Goal: Register for event/course

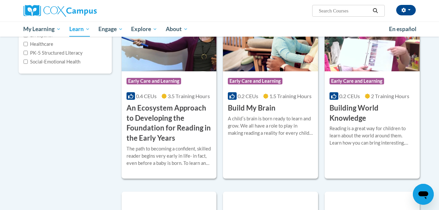
scroll to position [119, 0]
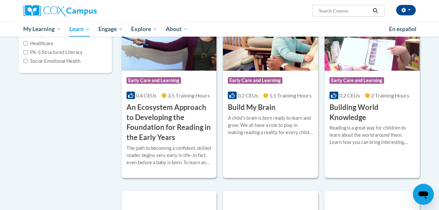
click at [254, 106] on h3 "Build My Brain" at bounding box center [252, 107] width 48 height 10
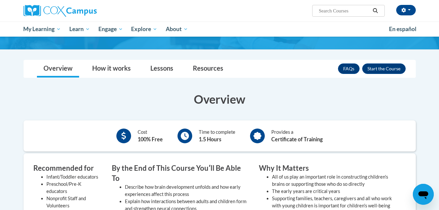
scroll to position [71, 0]
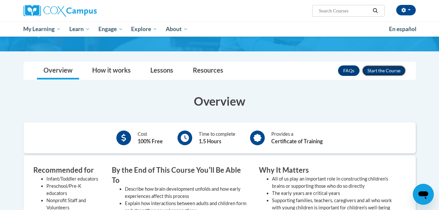
click at [374, 69] on button "Enroll" at bounding box center [383, 70] width 43 height 10
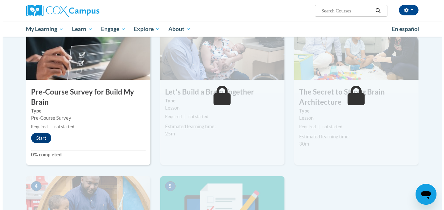
scroll to position [150, 0]
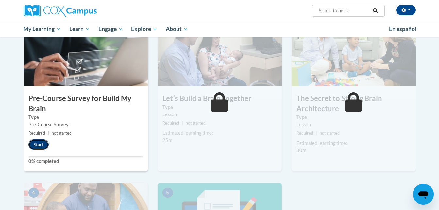
click at [38, 145] on button "Start" at bounding box center [38, 144] width 20 height 10
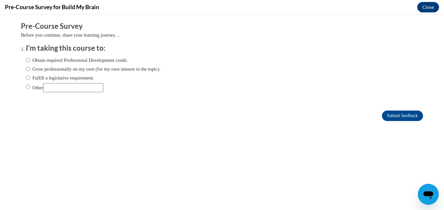
scroll to position [0, 0]
click at [67, 85] on input "Other" at bounding box center [73, 87] width 60 height 9
type input "for my college course"
click at [26, 86] on input "Other" at bounding box center [28, 86] width 4 height 7
radio input "true"
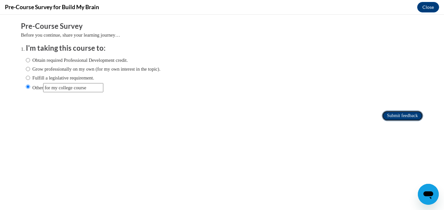
click at [386, 116] on input "Submit feedback" at bounding box center [402, 116] width 41 height 10
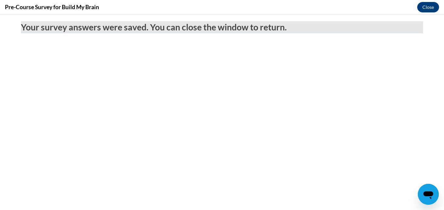
click at [34, 17] on div "Your survey answers were saved. You can close the window to return." at bounding box center [222, 26] width 412 height 22
click at [429, 9] on button "Close" at bounding box center [428, 7] width 22 height 10
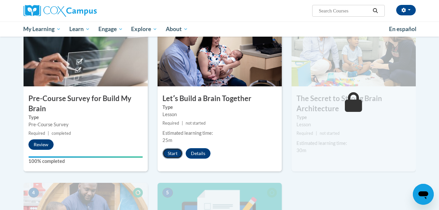
click at [173, 155] on button "Start" at bounding box center [172, 153] width 20 height 10
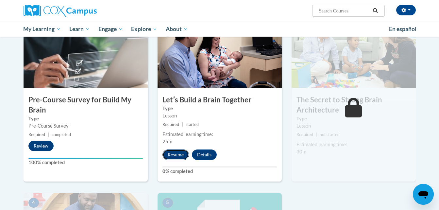
click at [177, 152] on button "Resume" at bounding box center [175, 154] width 26 height 10
